Goal: Transaction & Acquisition: Download file/media

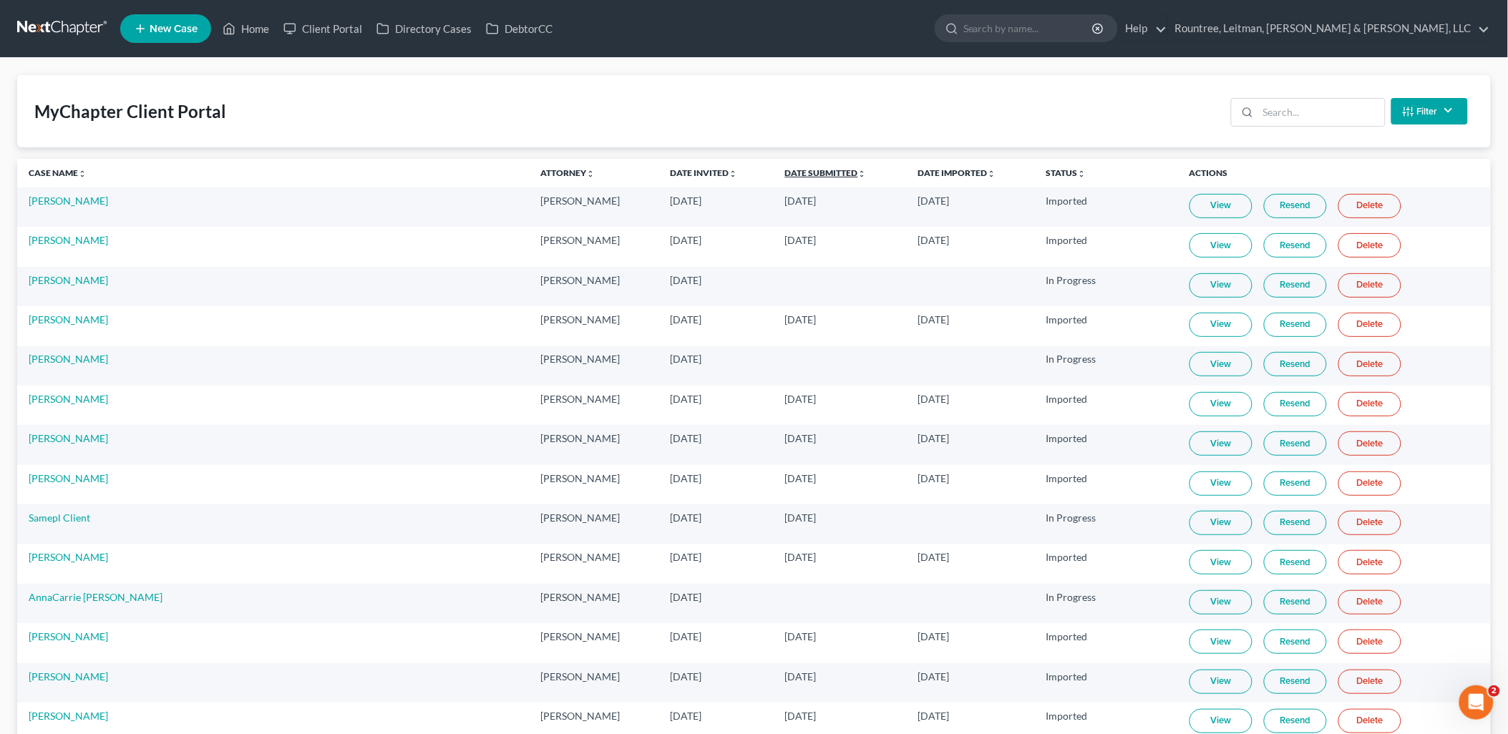
click at [785, 172] on link "Date Submitted unfold_more expand_more expand_less" at bounding box center [826, 172] width 82 height 11
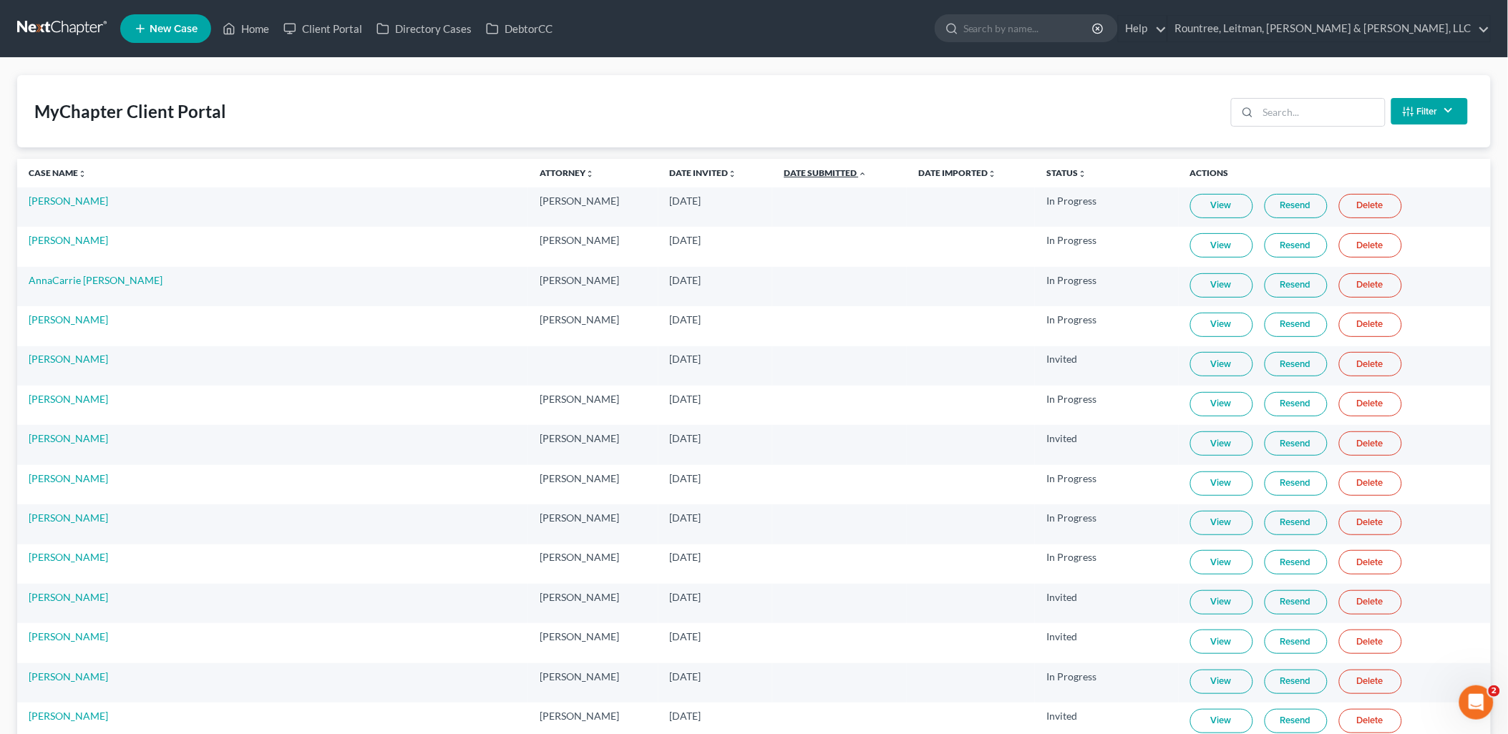
click at [783, 172] on link "Date Submitted unfold_more expand_more expand_less" at bounding box center [824, 172] width 83 height 11
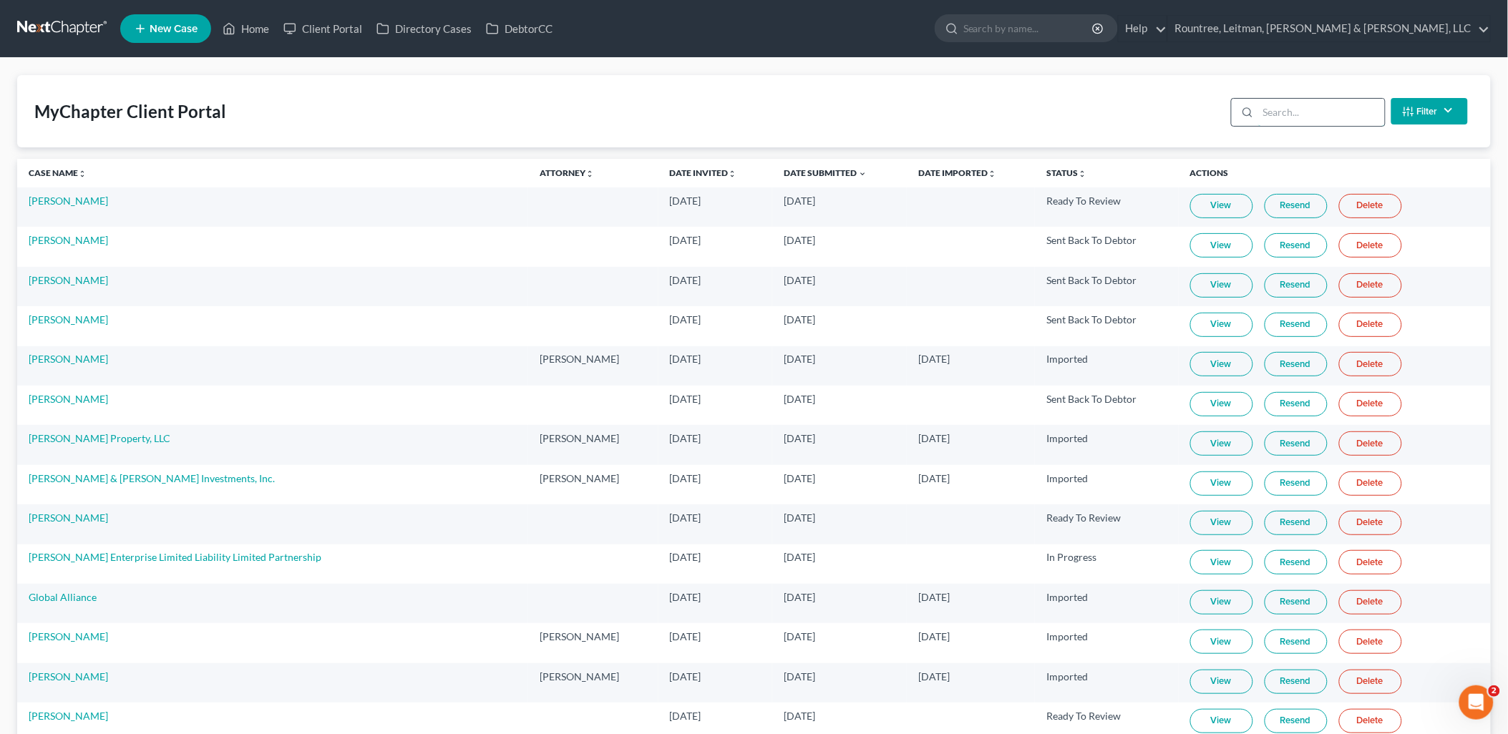
click at [1296, 100] on input "search" at bounding box center [1321, 112] width 127 height 27
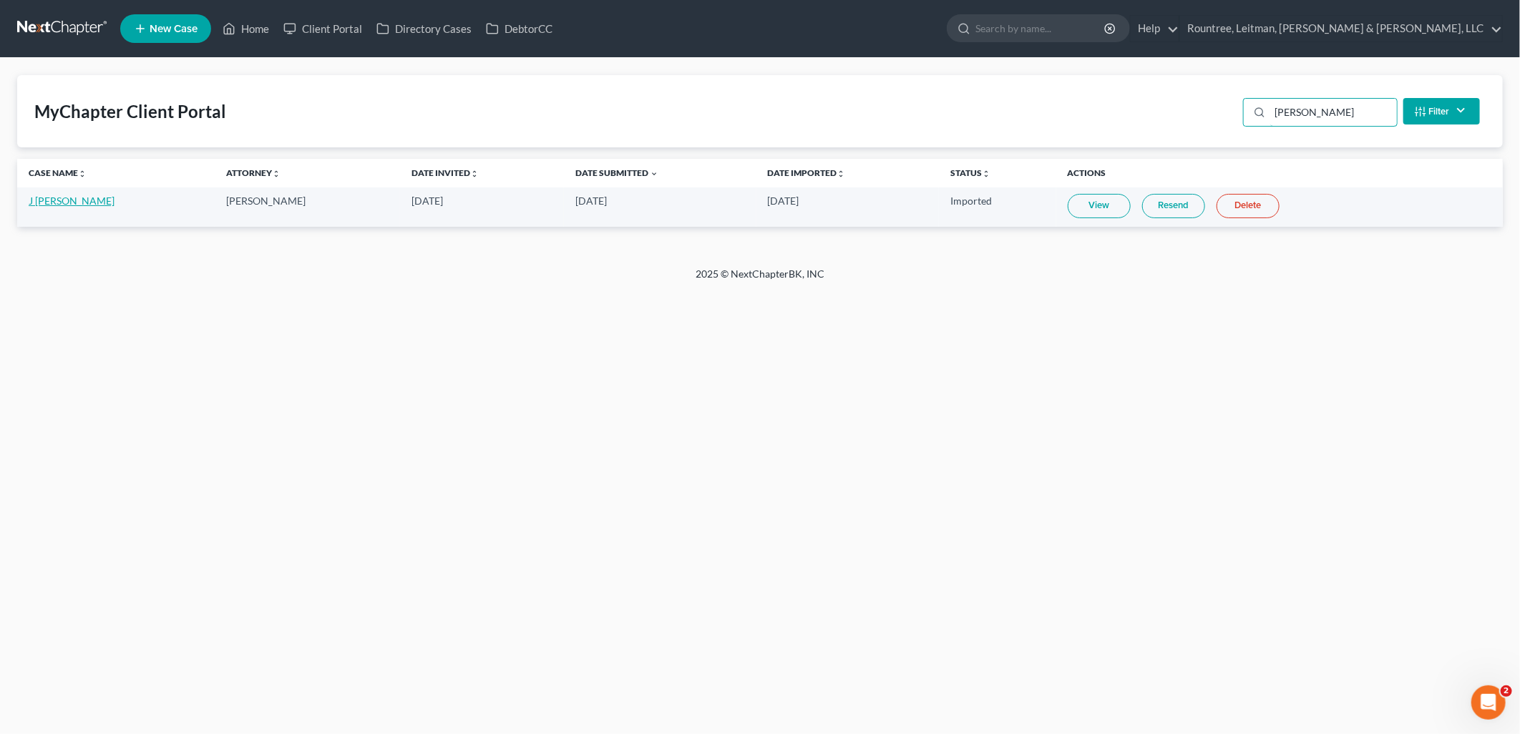
type input "[PERSON_NAME]"
click at [89, 203] on link "J [PERSON_NAME]" at bounding box center [72, 201] width 86 height 12
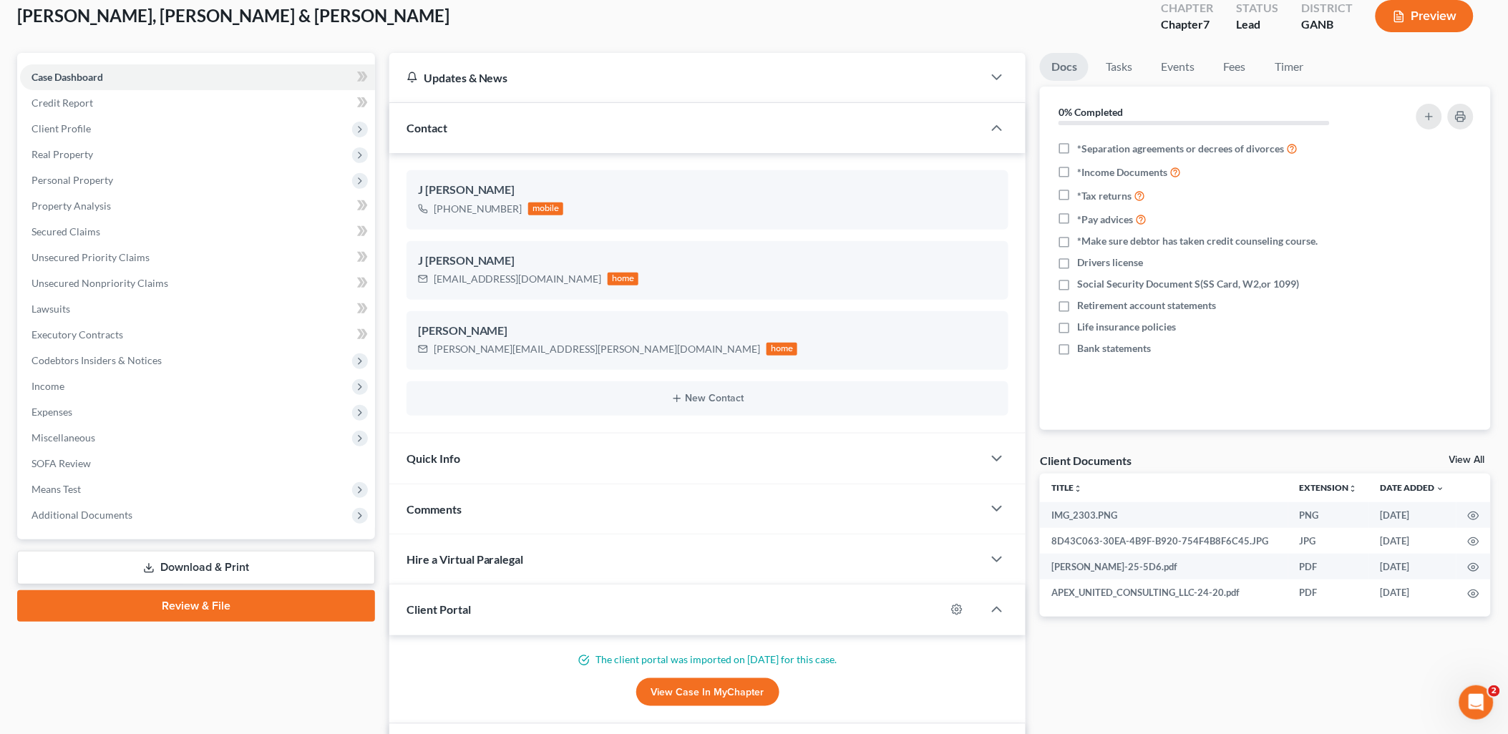
scroll to position [238, 0]
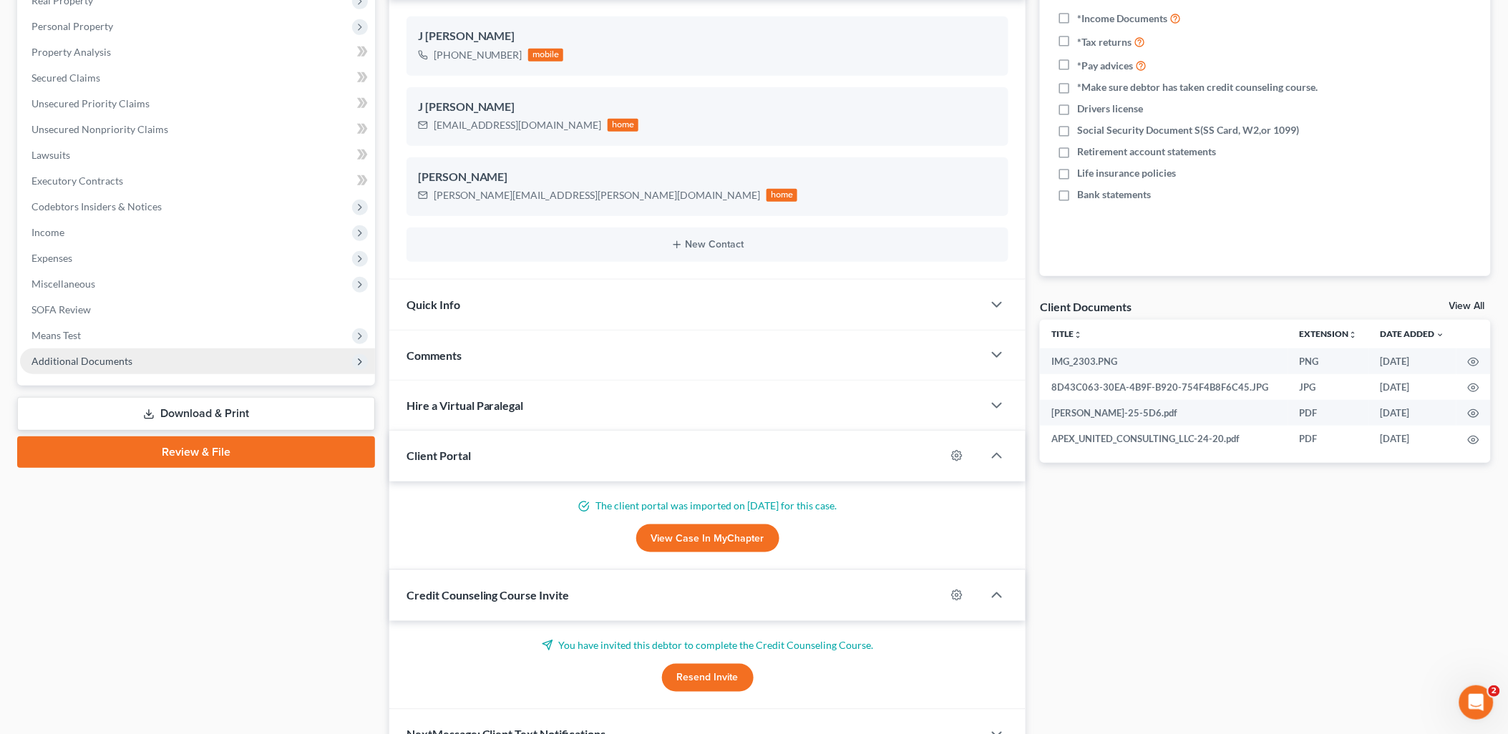
click at [145, 354] on span "Additional Documents" at bounding box center [197, 361] width 355 height 26
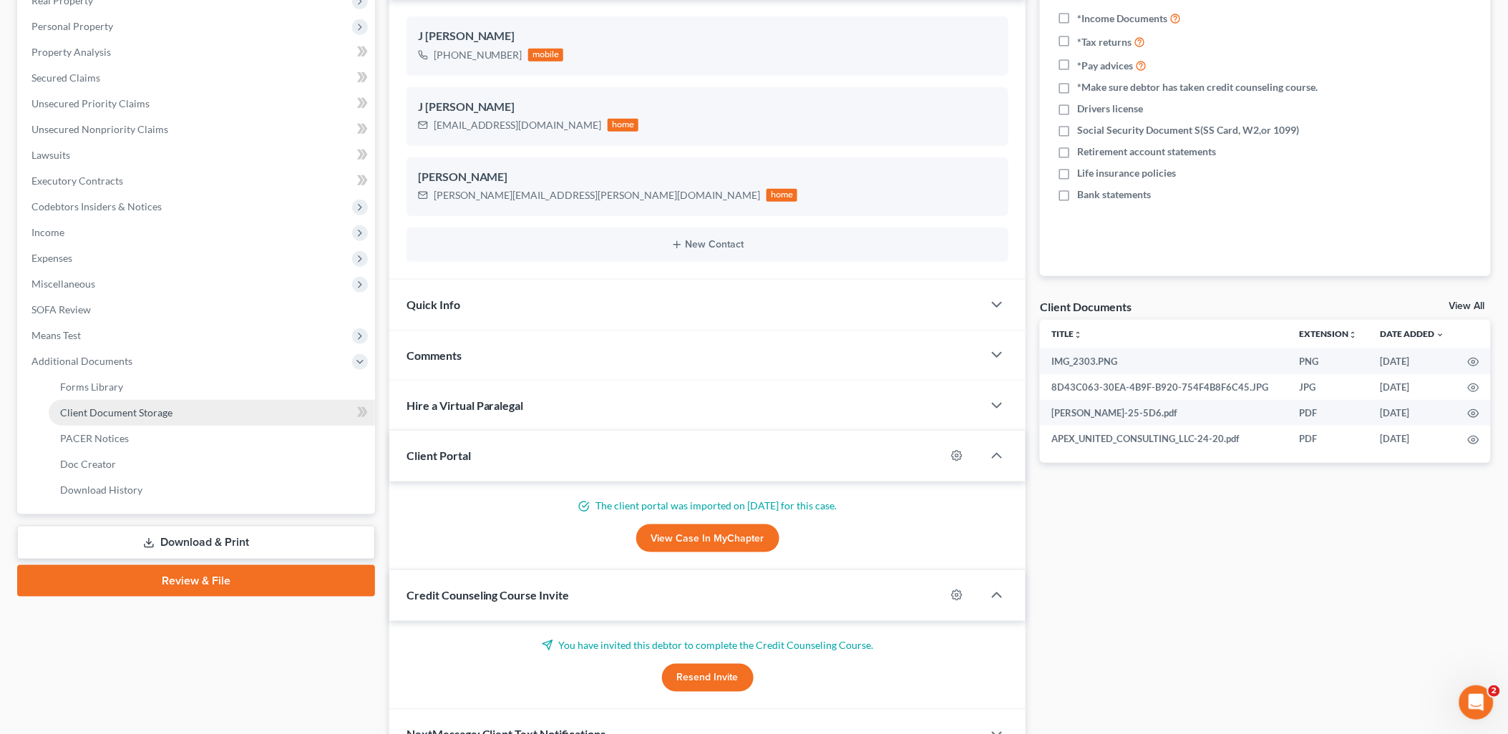
click at [140, 416] on span "Client Document Storage" at bounding box center [116, 412] width 112 height 12
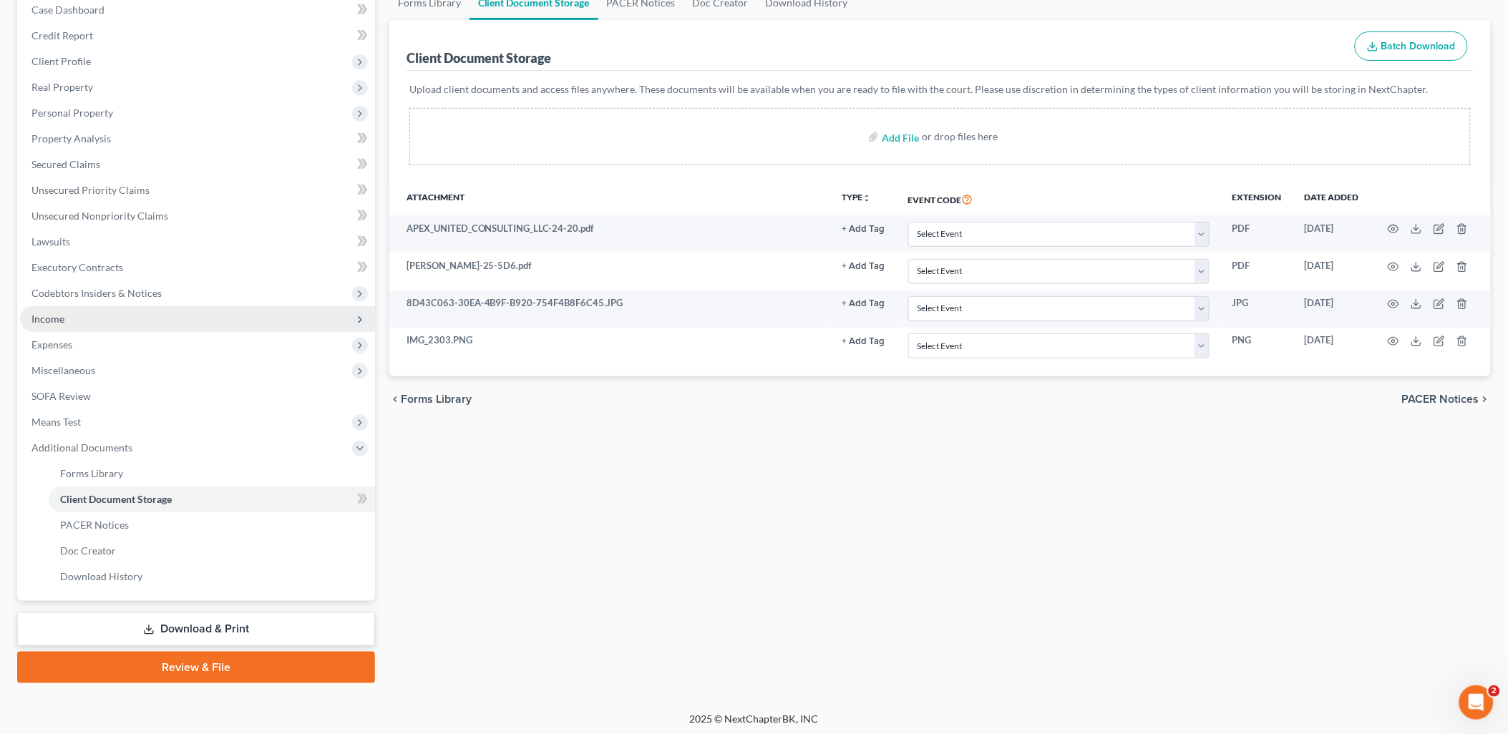
scroll to position [153, 0]
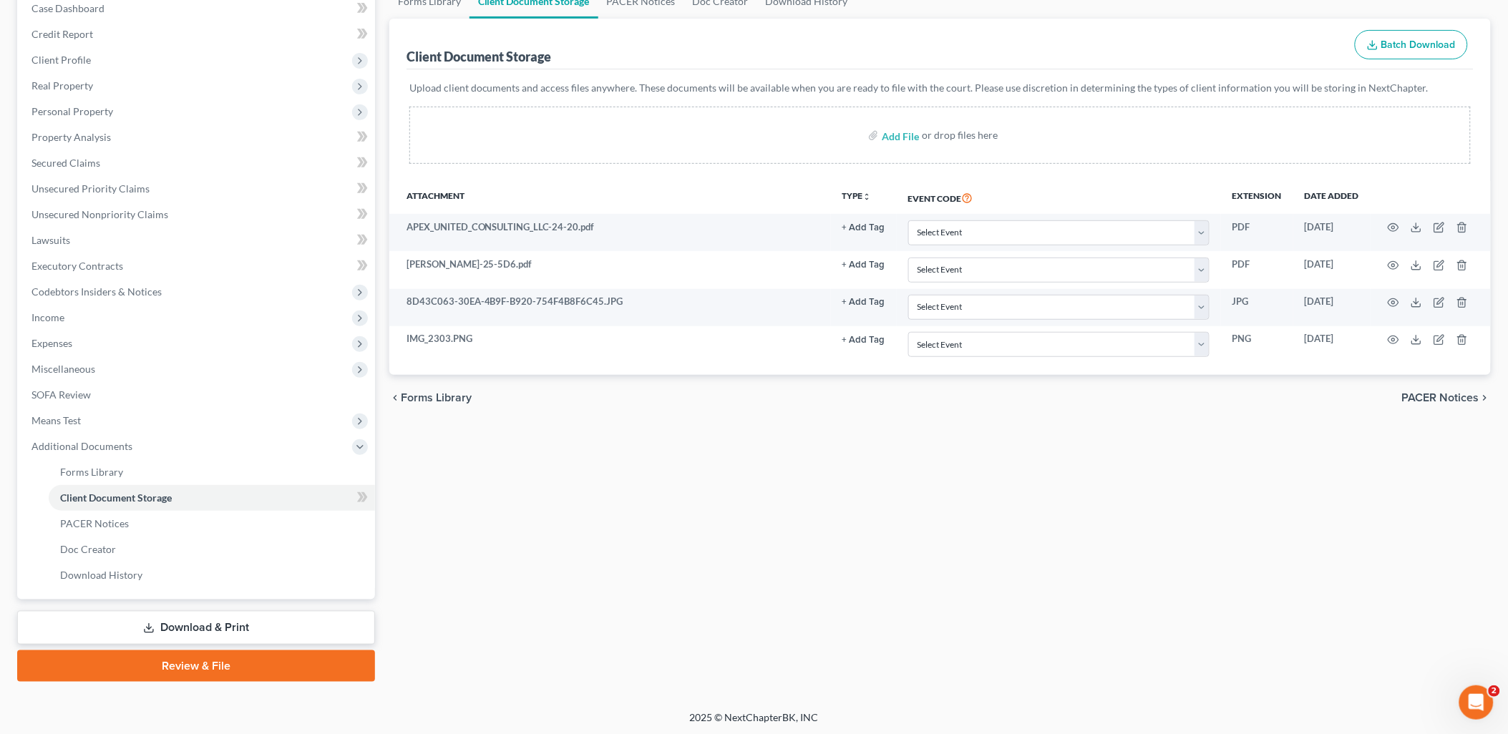
click at [145, 626] on icon at bounding box center [148, 627] width 11 height 11
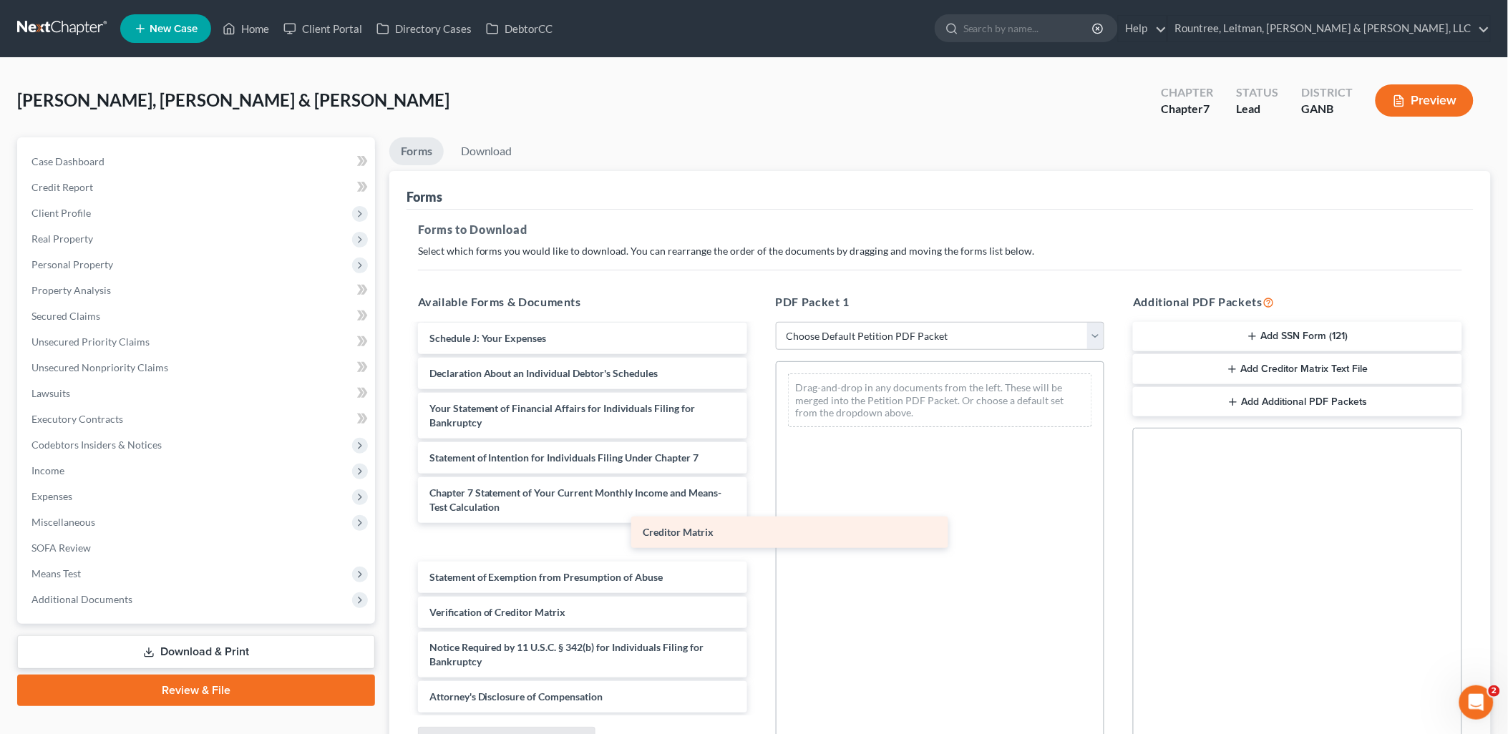
scroll to position [353, 0]
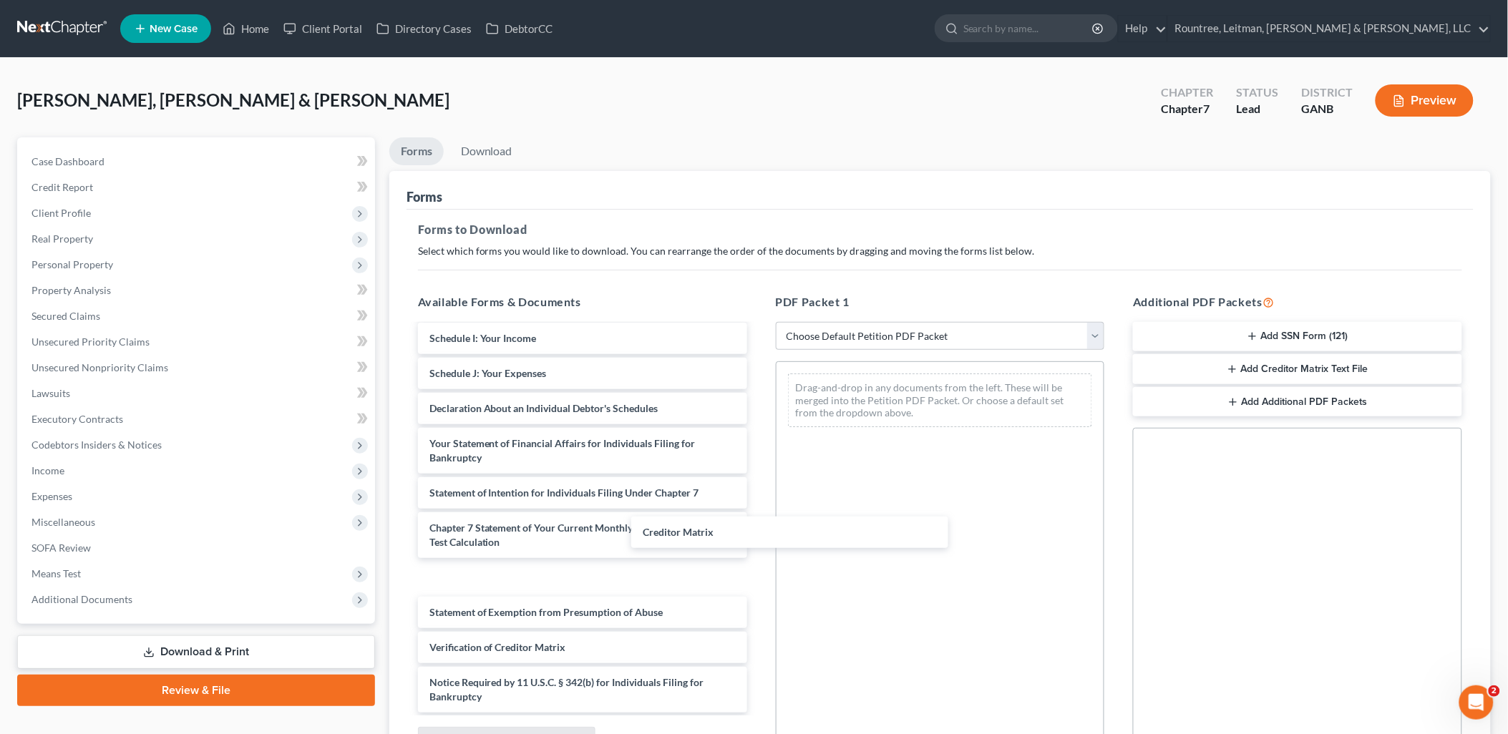
drag, startPoint x: 540, startPoint y: 567, endPoint x: 952, endPoint y: 417, distance: 438.7
click at [758, 423] on div "Creditor Matrix [PERSON_NAME]-25-5D6.pdf APEX_UNITED_CONSULTING_LLC-24-20.pdf V…" at bounding box center [582, 360] width 352 height 776
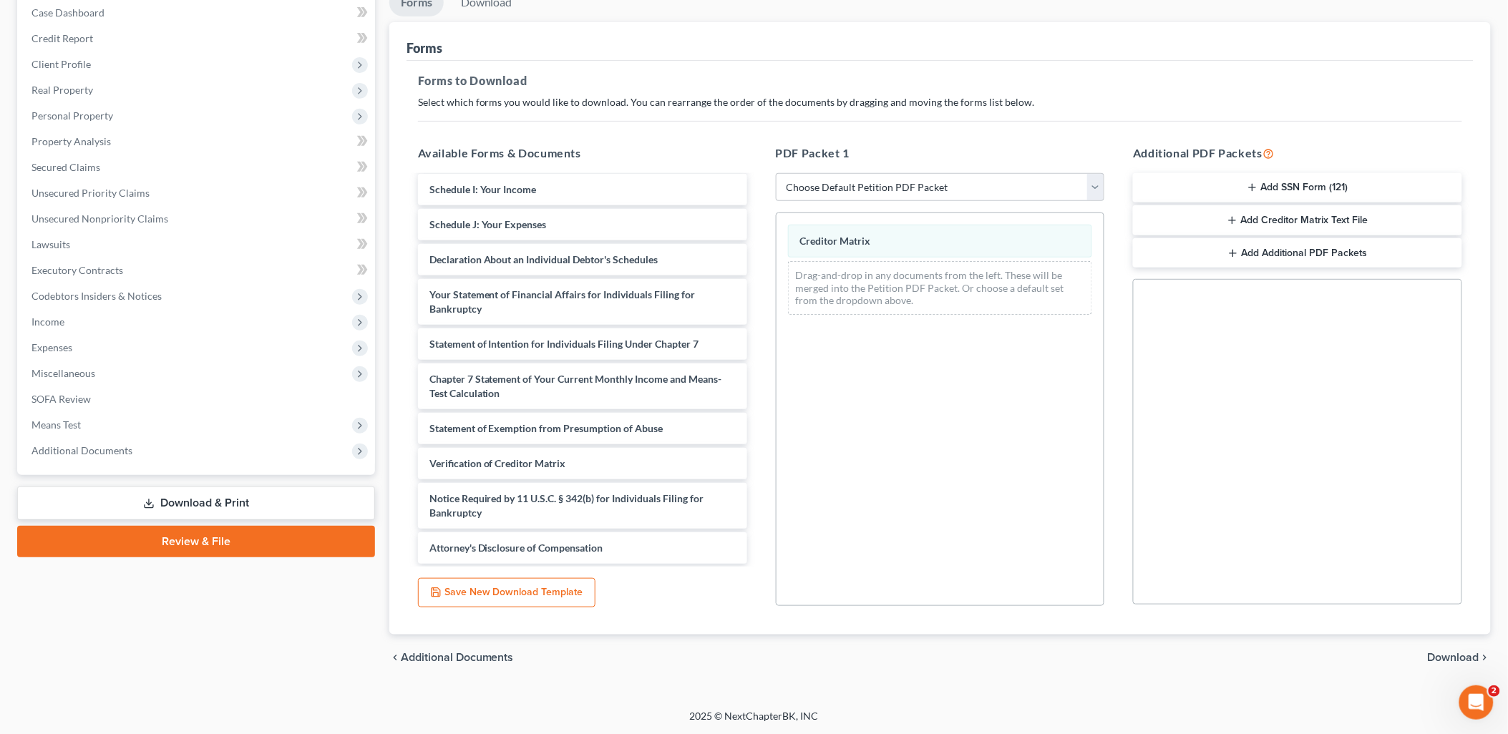
click at [1474, 657] on span "Download" at bounding box center [1453, 657] width 52 height 11
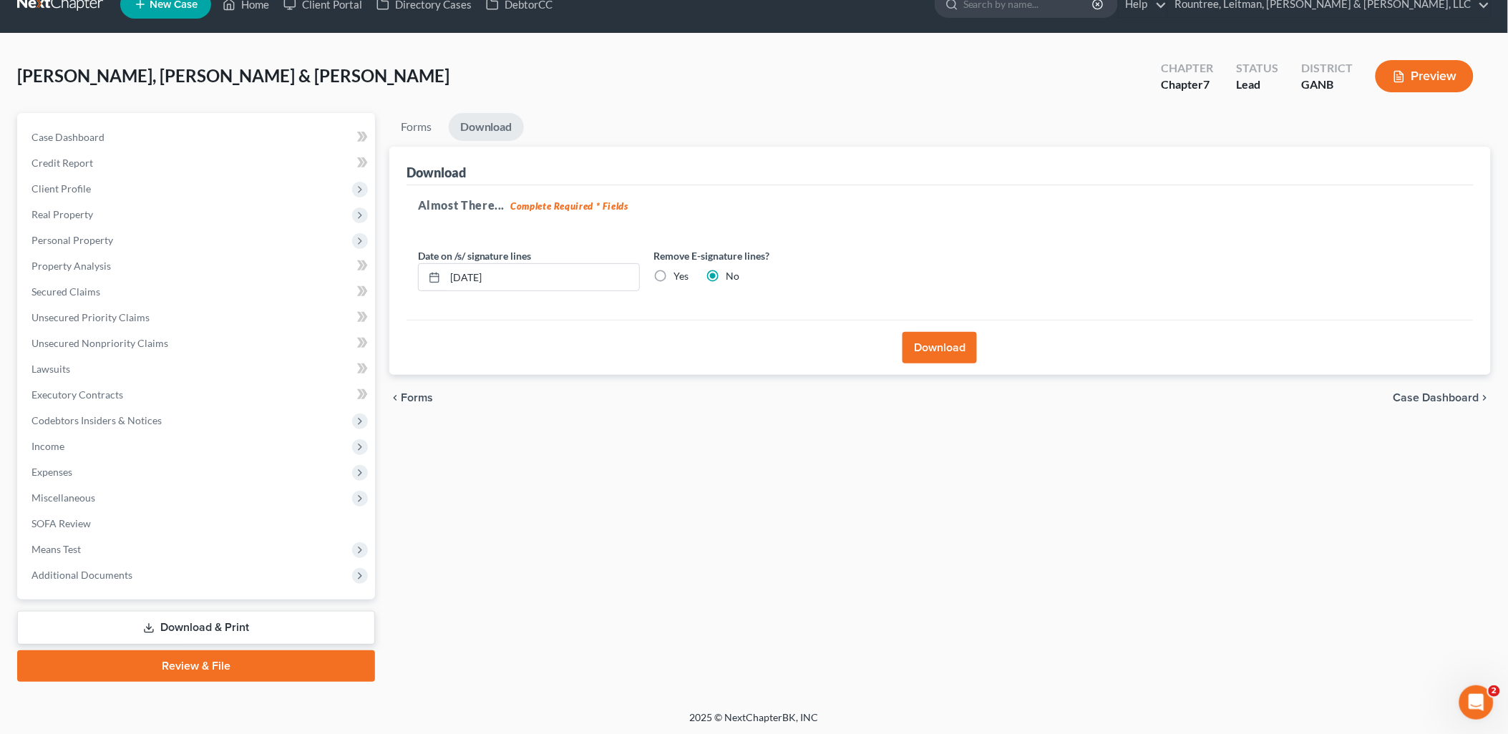
click at [918, 351] on button "Download" at bounding box center [939, 347] width 74 height 31
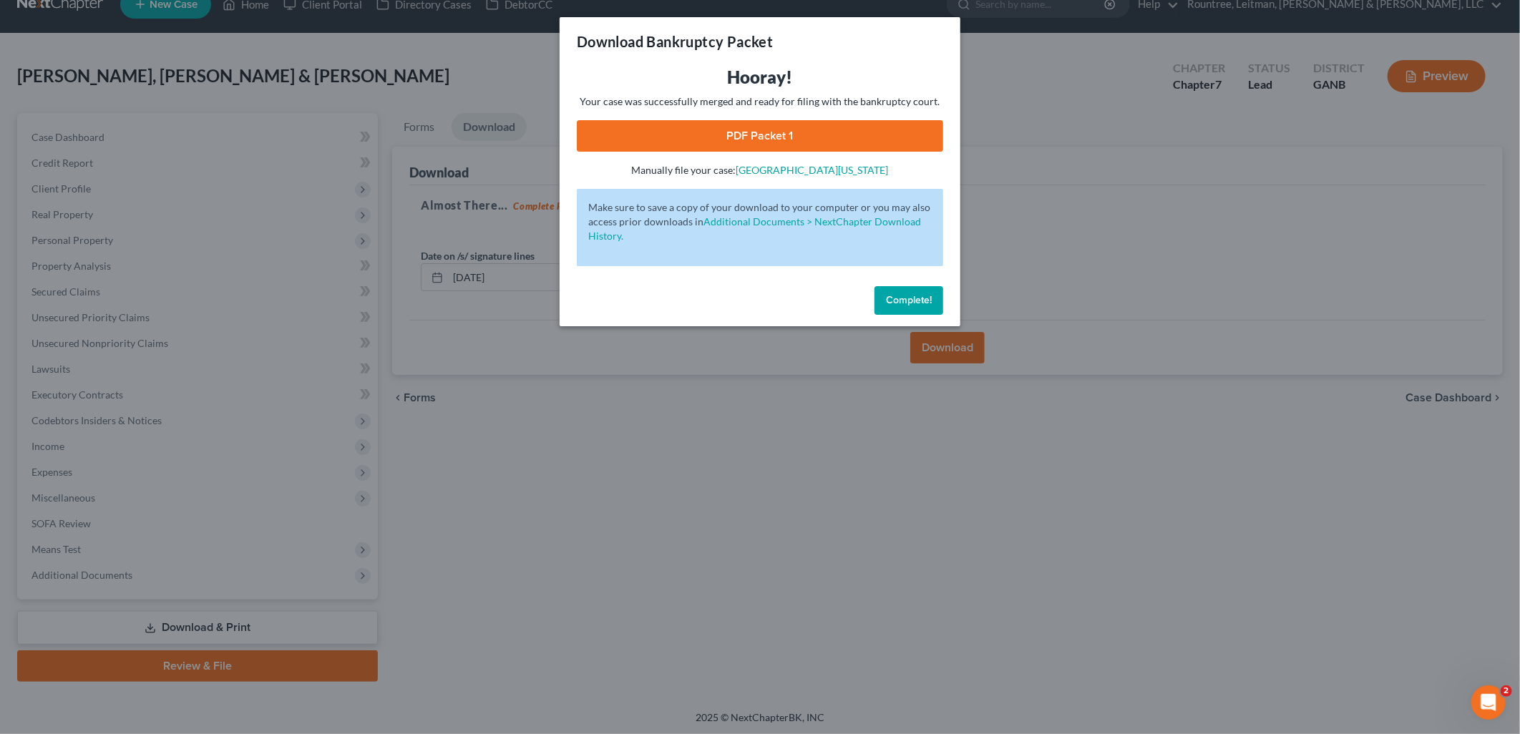
click at [889, 124] on link "PDF Packet 1" at bounding box center [760, 135] width 366 height 31
click at [1059, 187] on div "Download Bankruptcy Packet Hooray! Your case was successfully merged and ready …" at bounding box center [760, 367] width 1520 height 734
